Goal: Task Accomplishment & Management: Complete application form

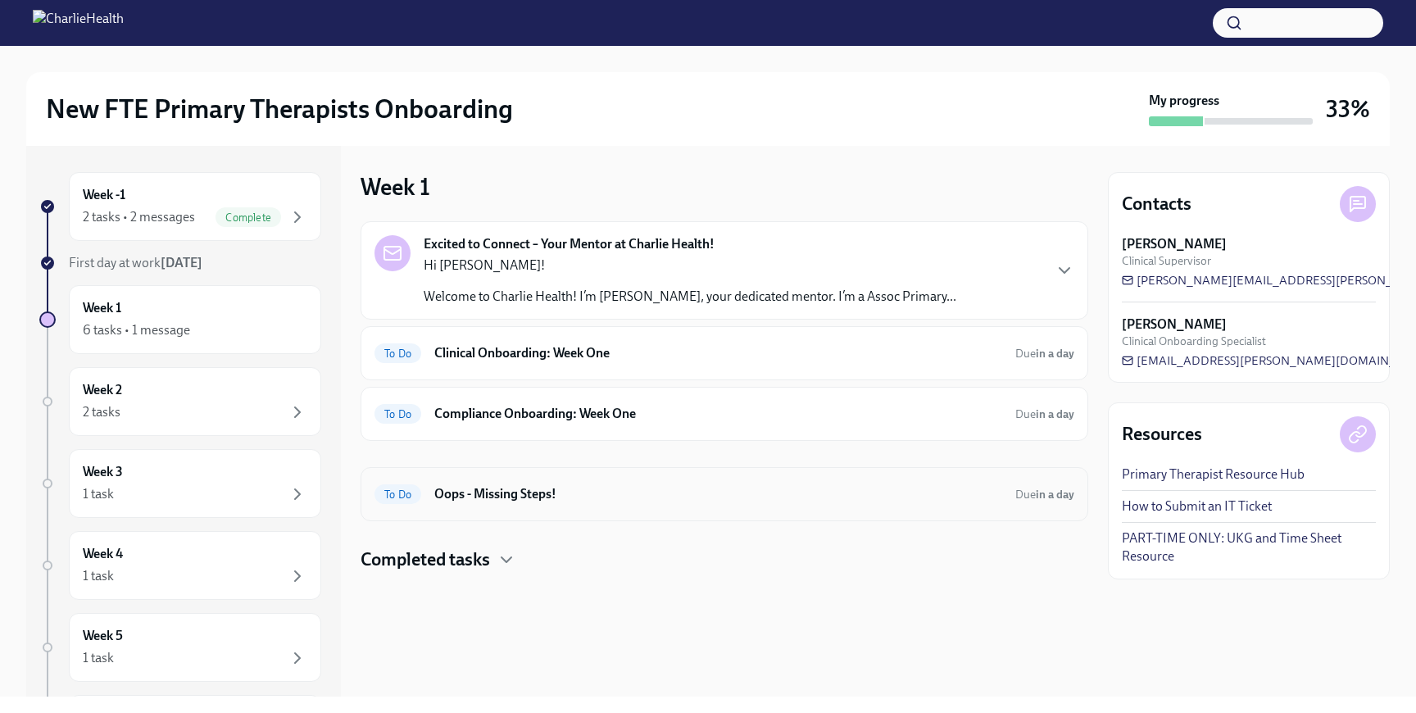
click at [540, 491] on h6 "Oops - Missing Steps!" at bounding box center [718, 494] width 568 height 18
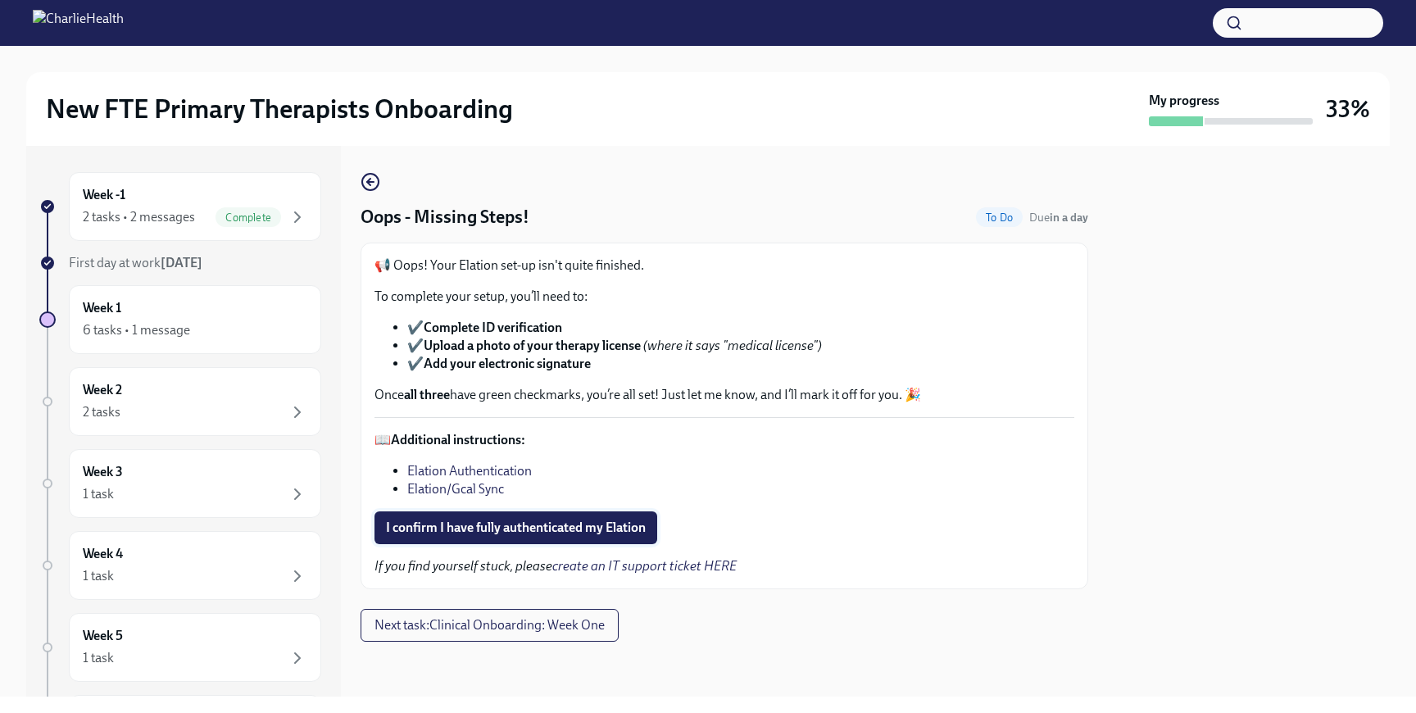
click at [485, 530] on span "I confirm I have fully authenticated my Elation" at bounding box center [516, 528] width 260 height 16
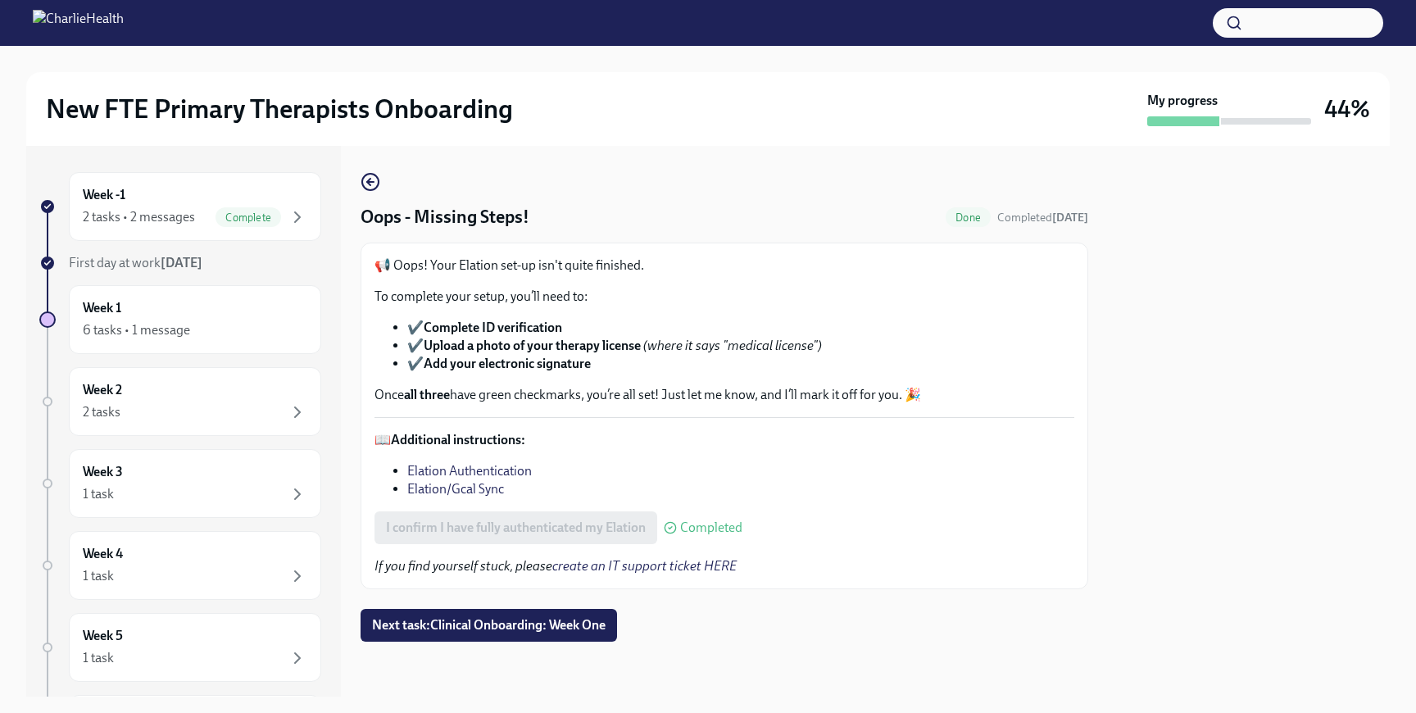
click at [481, 468] on link "Elation Authentication" at bounding box center [469, 471] width 125 height 16
click at [426, 486] on link "Elation/Gcal Sync" at bounding box center [455, 489] width 97 height 16
click at [223, 312] on div "Week 1 6 tasks • 1 message" at bounding box center [195, 319] width 225 height 41
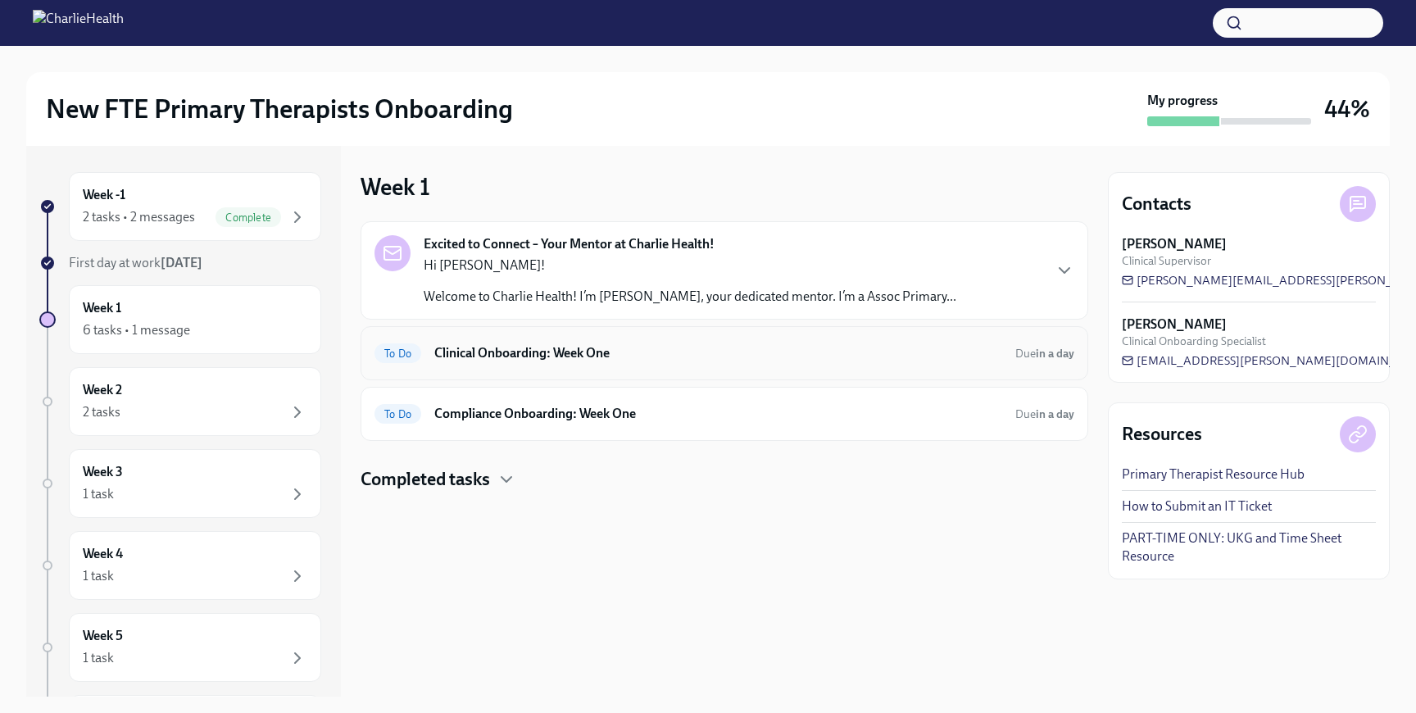
click at [694, 352] on h6 "Clinical Onboarding: Week One" at bounding box center [718, 353] width 568 height 18
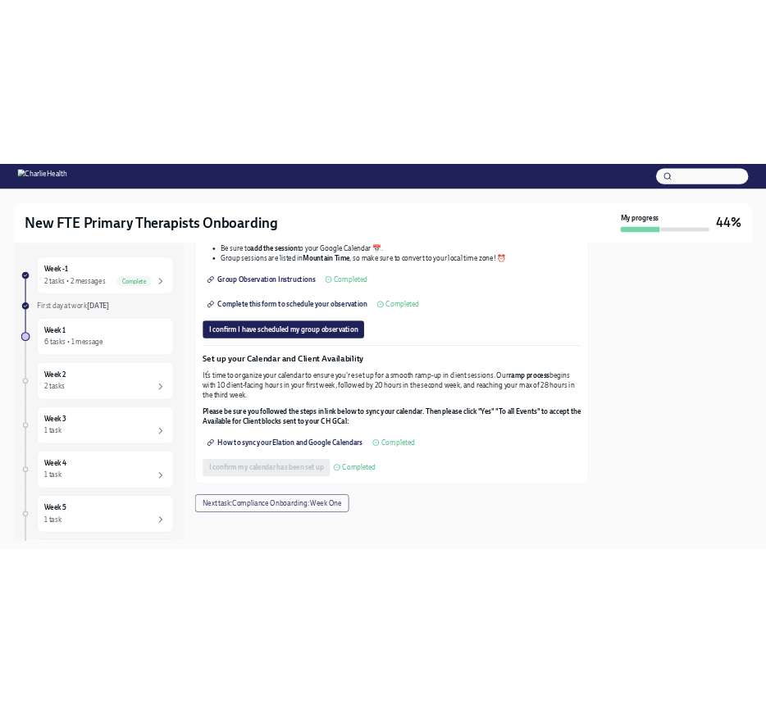
scroll to position [2193, 0]
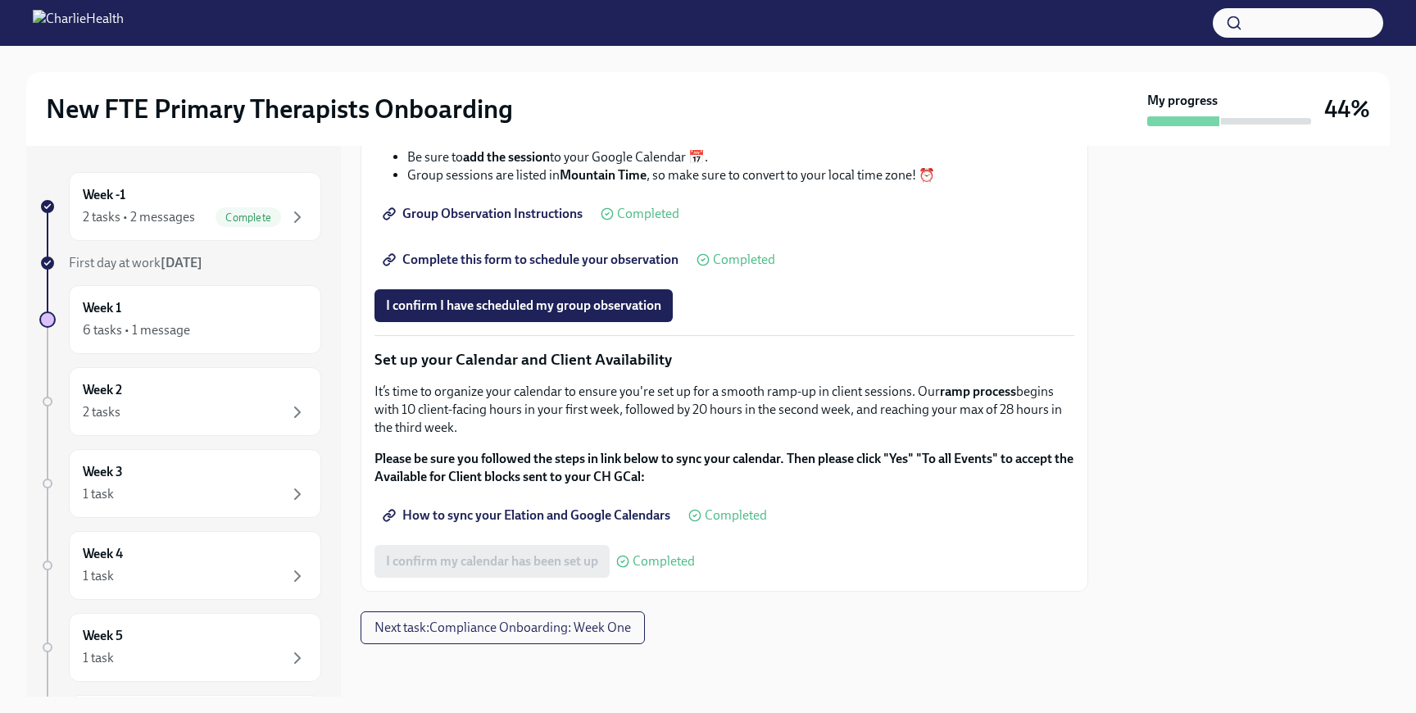
click at [517, 268] on span "Complete this form to schedule your observation" at bounding box center [532, 260] width 293 height 16
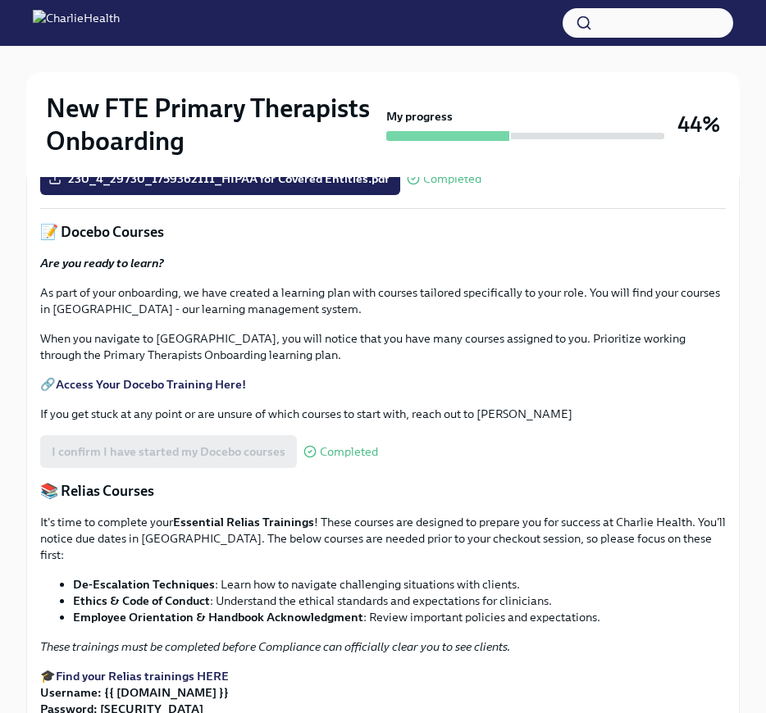
scroll to position [587, 0]
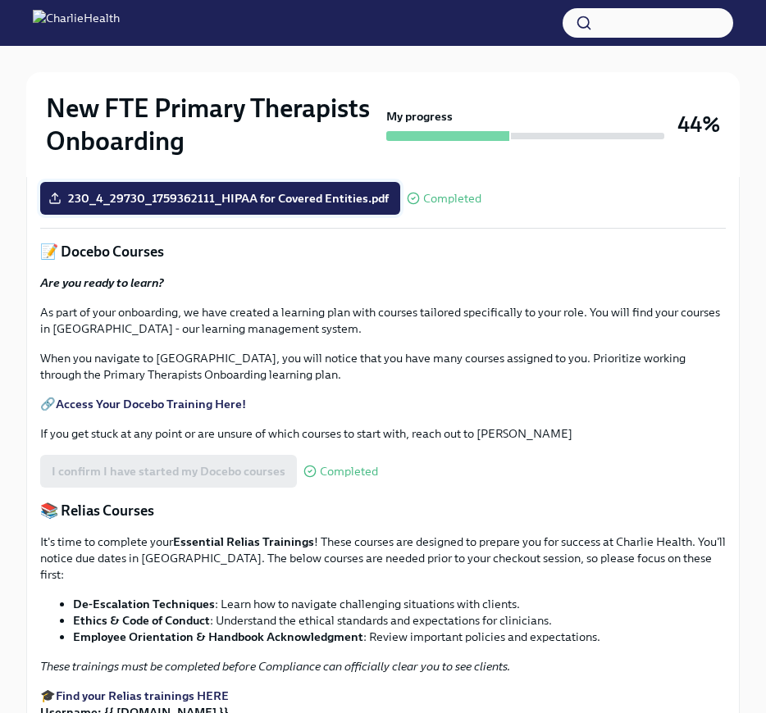
click at [269, 207] on span "230_4_29730_1759362111_HIPAA for Covered Entities.pdf" at bounding box center [220, 198] width 337 height 16
click at [0, 0] on input "230_4_29730_1759362111_HIPAA for Covered Entities.pdf" at bounding box center [0, 0] width 0 height 0
click at [53, 205] on icon at bounding box center [54, 198] width 13 height 13
click at [0, 0] on input "230_4_29730_1759362111_HIPAA for Covered Entities.pdf" at bounding box center [0, 0] width 0 height 0
